Goal: Check status

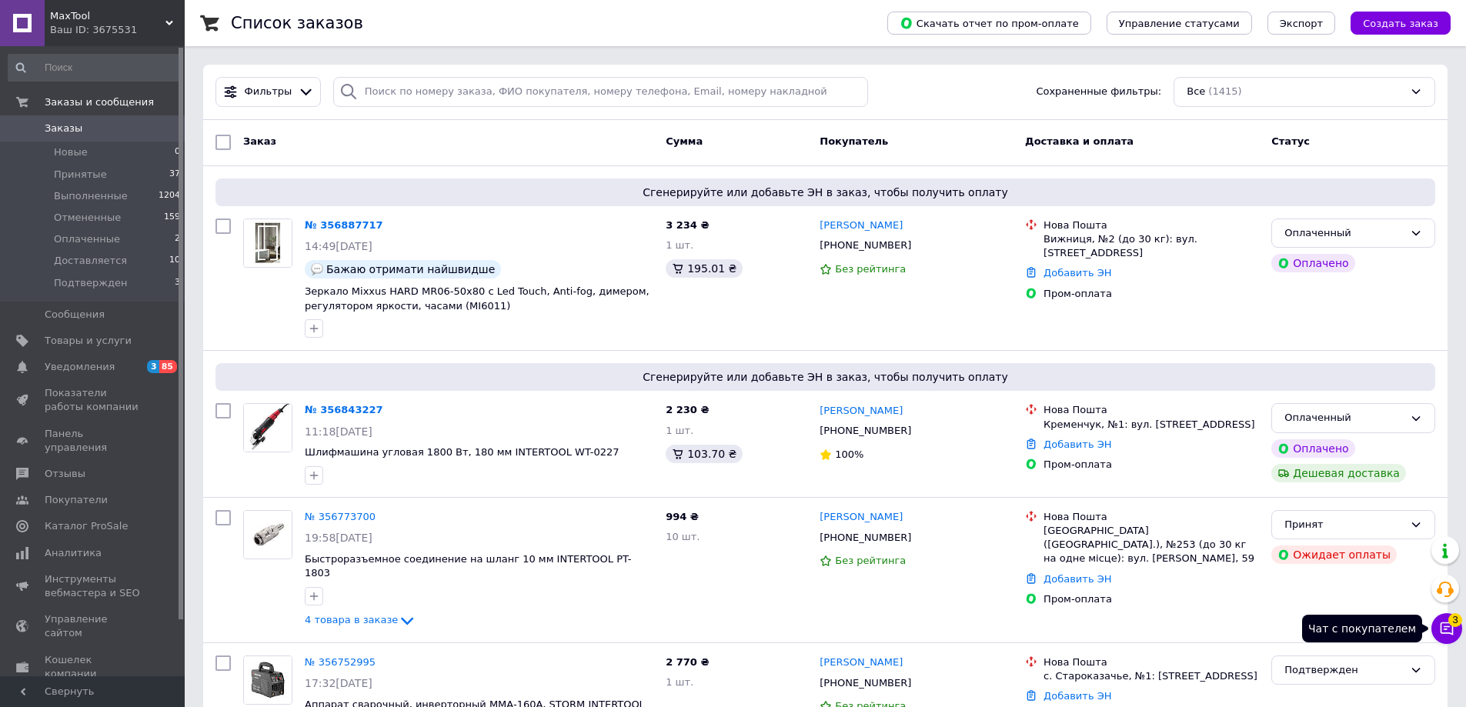
click at [1450, 632] on icon at bounding box center [1446, 628] width 15 height 15
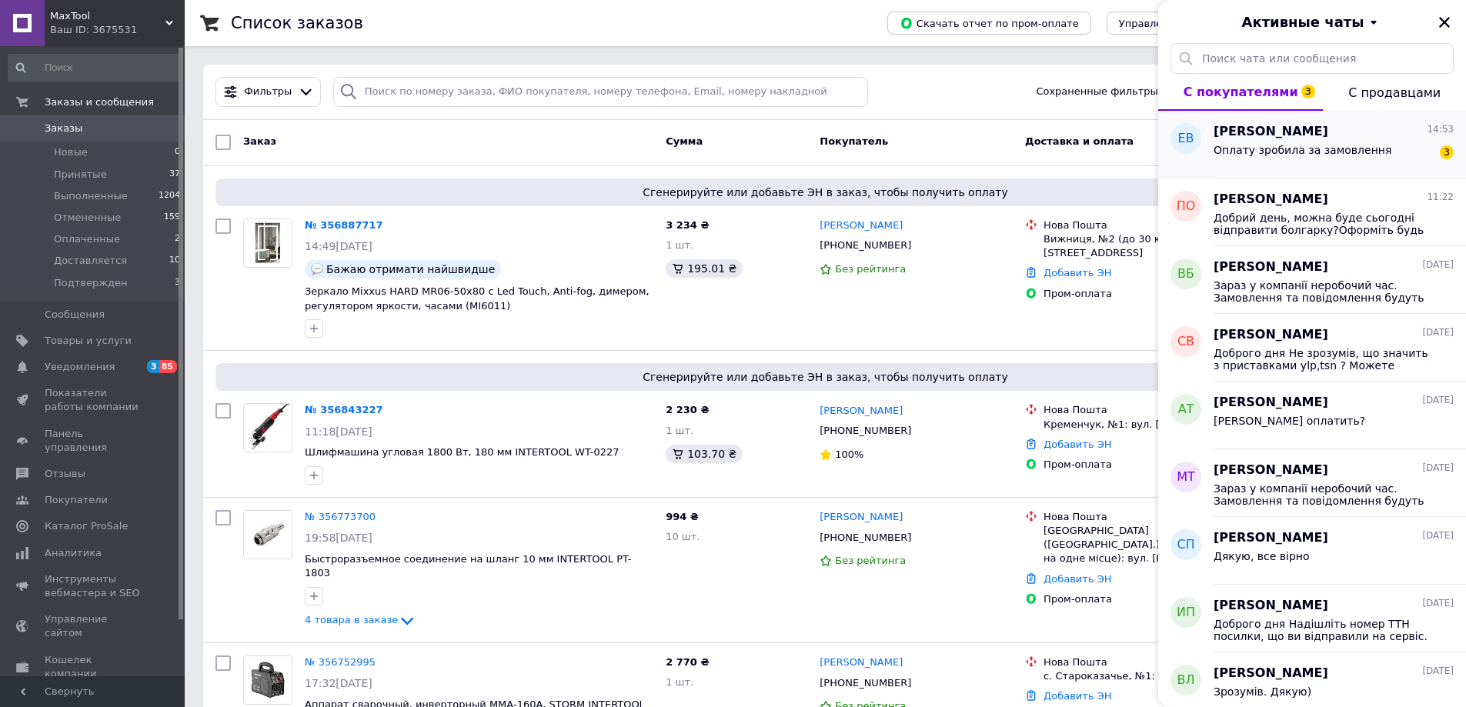
click at [1330, 142] on div "Оплату зробила за замовлення 3" at bounding box center [1334, 153] width 240 height 25
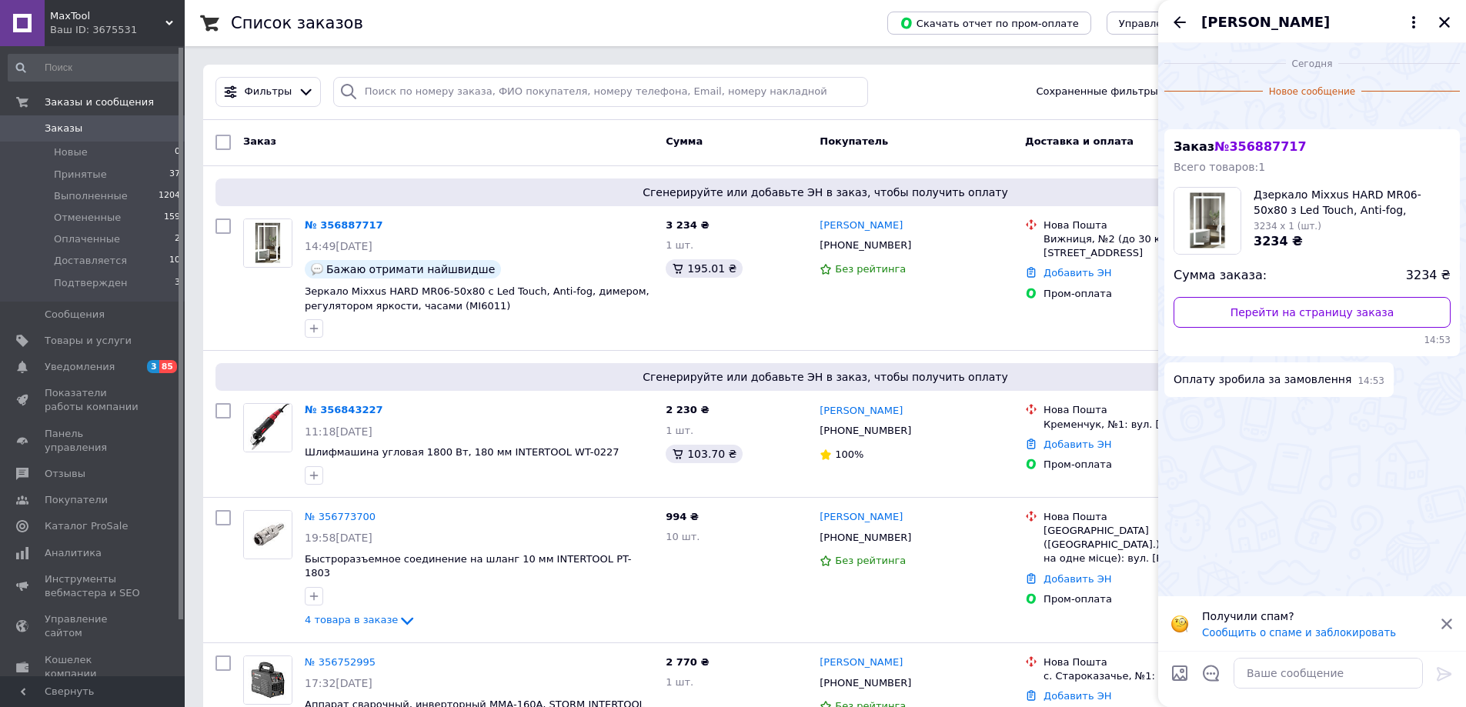
scroll to position [24, 0]
click at [1451, 22] on icon "Закрыть" at bounding box center [1445, 22] width 14 height 14
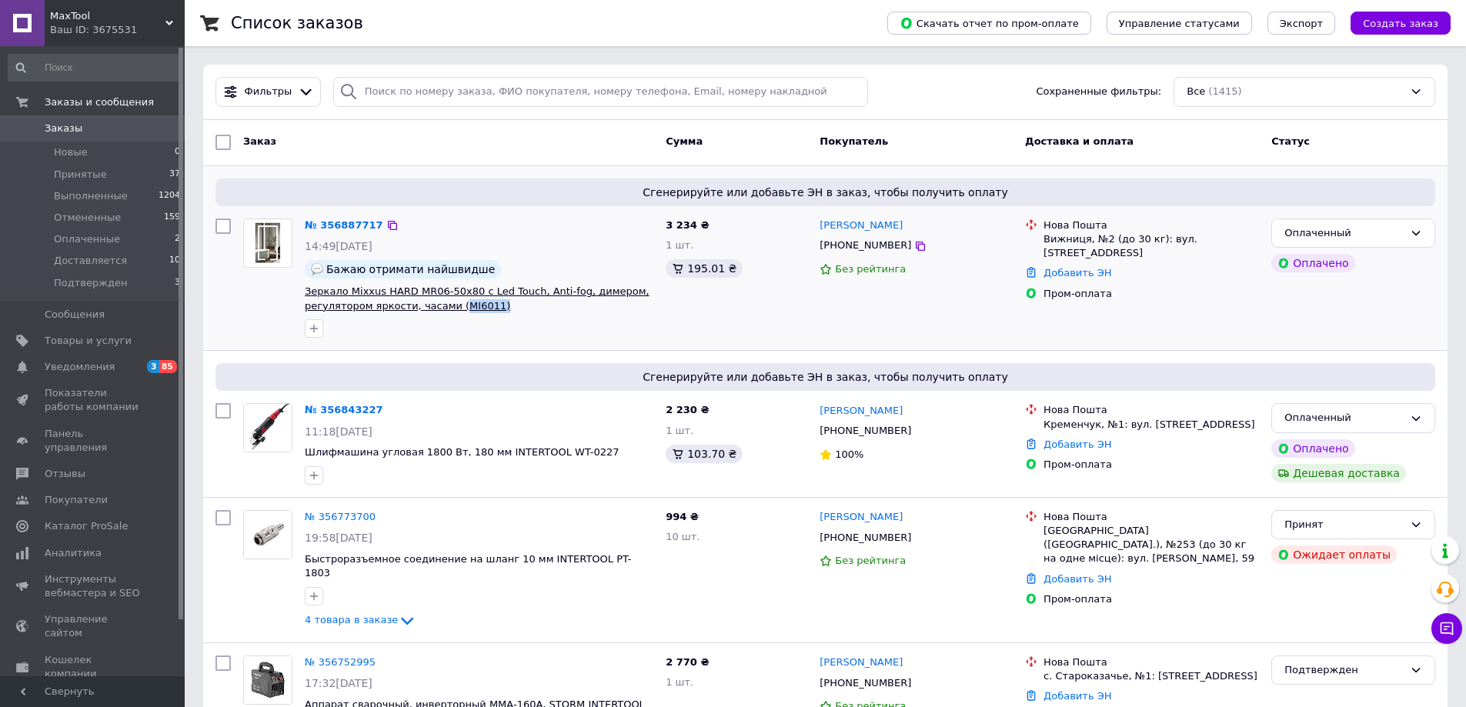
drag, startPoint x: 487, startPoint y: 314, endPoint x: 450, endPoint y: 309, distance: 37.3
click at [450, 309] on div "№ 356887717 14:49[DATE] Бажаю отримати найшвидше Зеркало Mixxus HARD MR06-50x80…" at bounding box center [479, 278] width 361 height 132
copy div "MI6011)"
click at [916, 247] on icon at bounding box center [920, 246] width 9 height 9
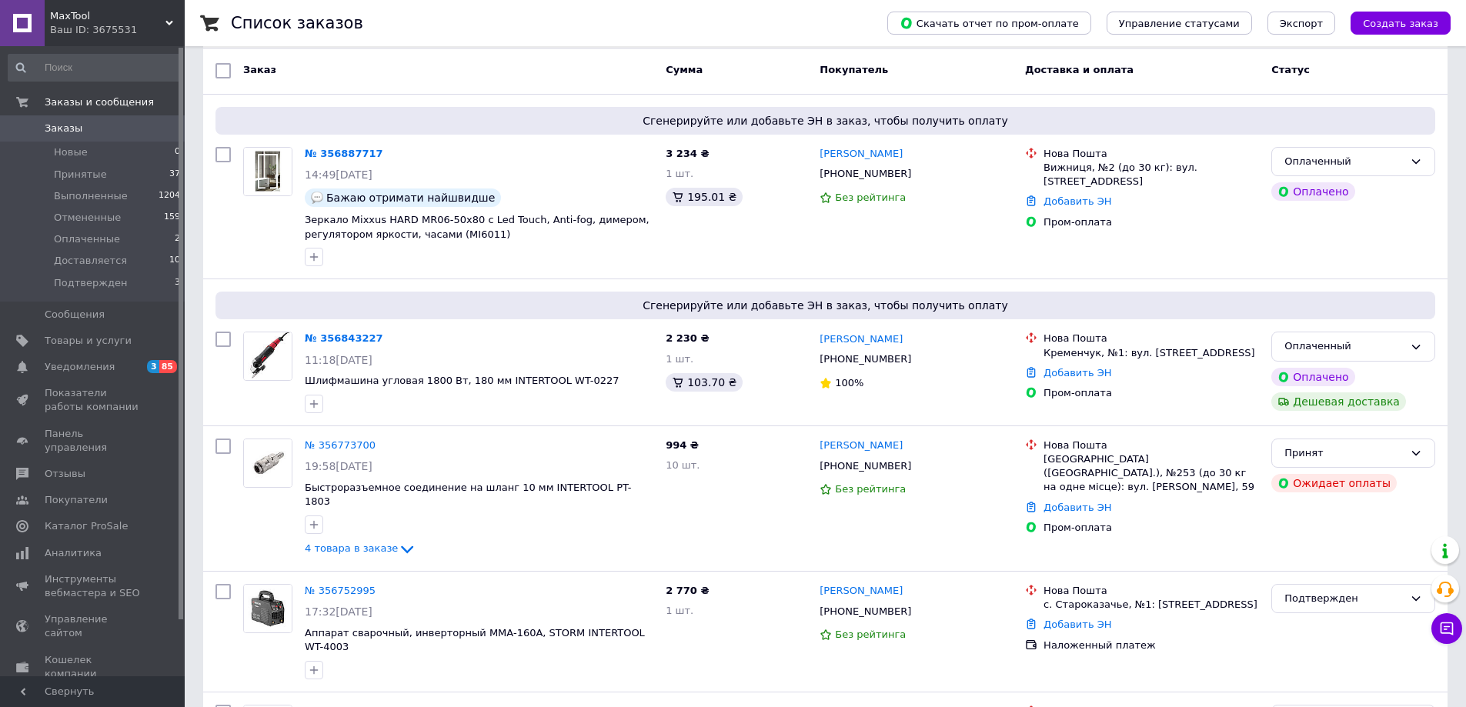
scroll to position [154, 0]
